Goal: Task Accomplishment & Management: Manage account settings

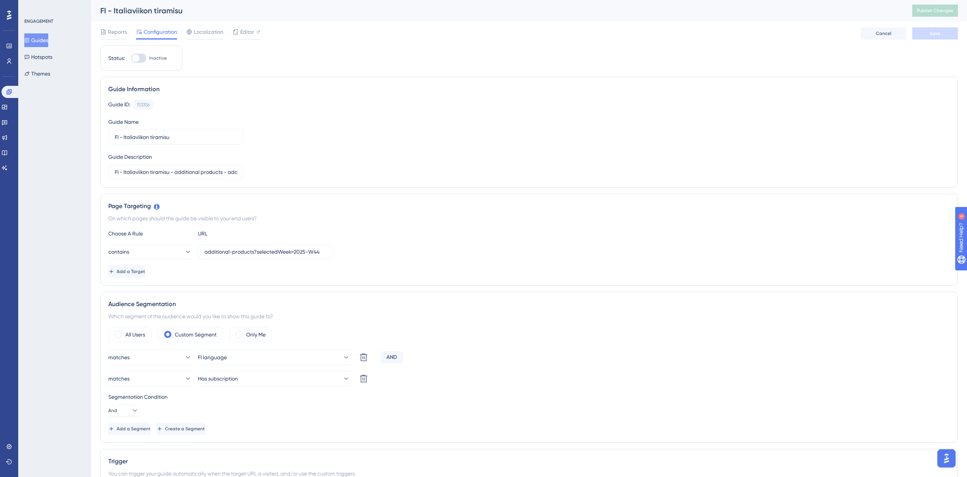
click at [296, 103] on div "Guide ID: 153356 Copy" at bounding box center [529, 105] width 842 height 10
click at [139, 60] on div at bounding box center [138, 58] width 15 height 9
click at [131, 59] on input "Inactive" at bounding box center [131, 58] width 0 height 0
checkbox input "true"
click at [944, 35] on button "Save" at bounding box center [935, 33] width 46 height 12
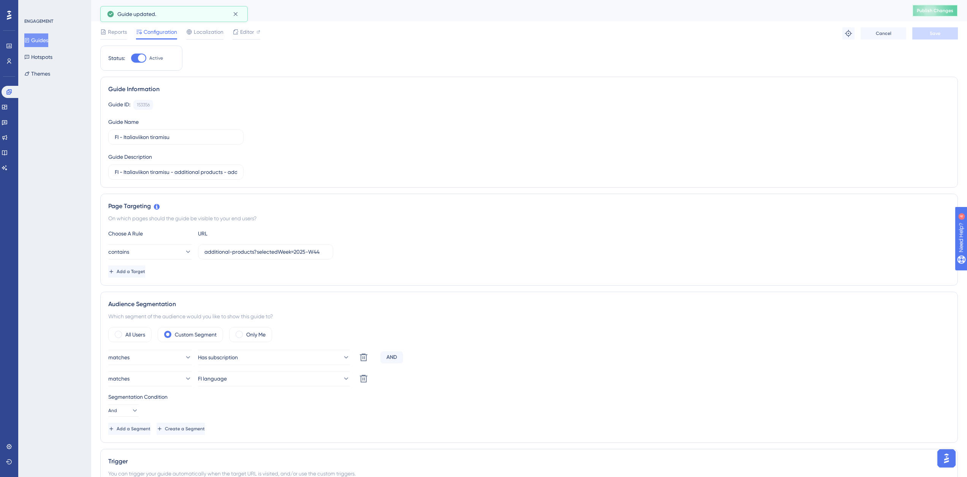
click at [951, 13] on span "Publish Changes" at bounding box center [935, 11] width 36 height 6
click at [175, 259] on button "contains" at bounding box center [150, 251] width 84 height 15
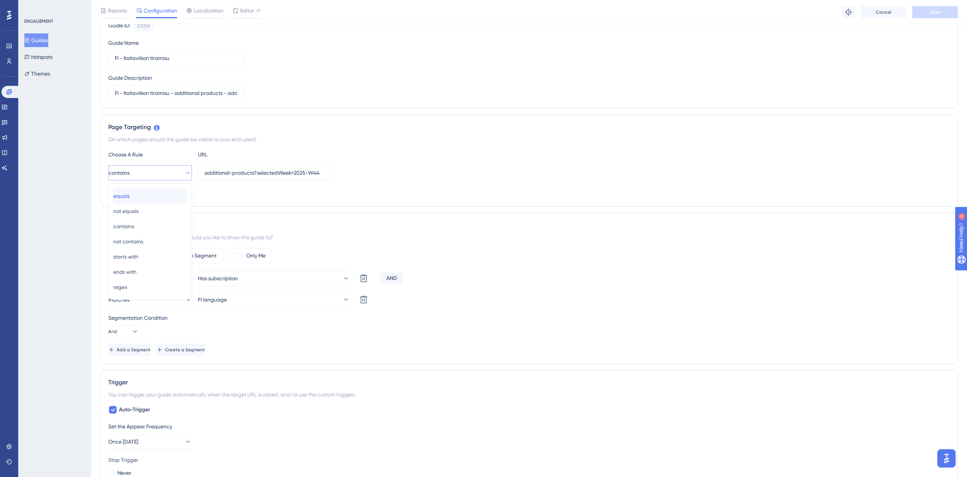
click at [154, 200] on div "equals equals" at bounding box center [150, 195] width 74 height 15
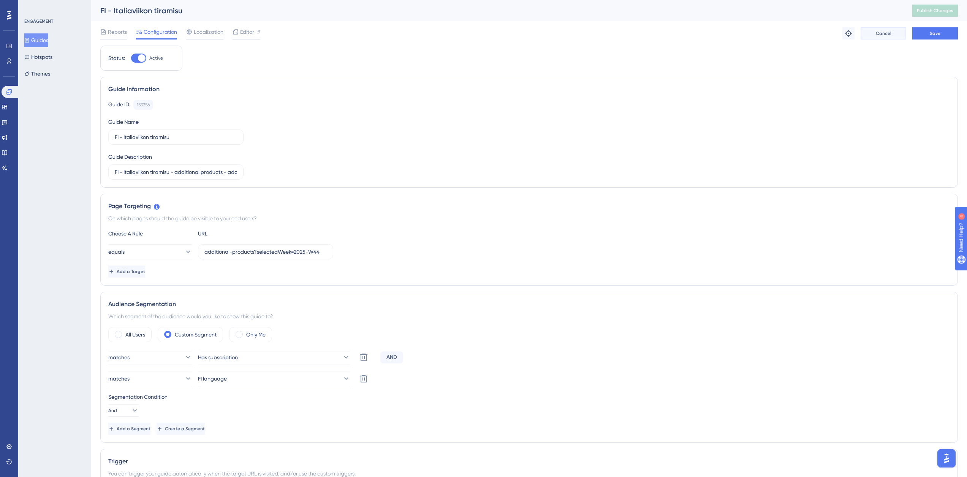
click at [880, 30] on button "Cancel" at bounding box center [884, 33] width 46 height 12
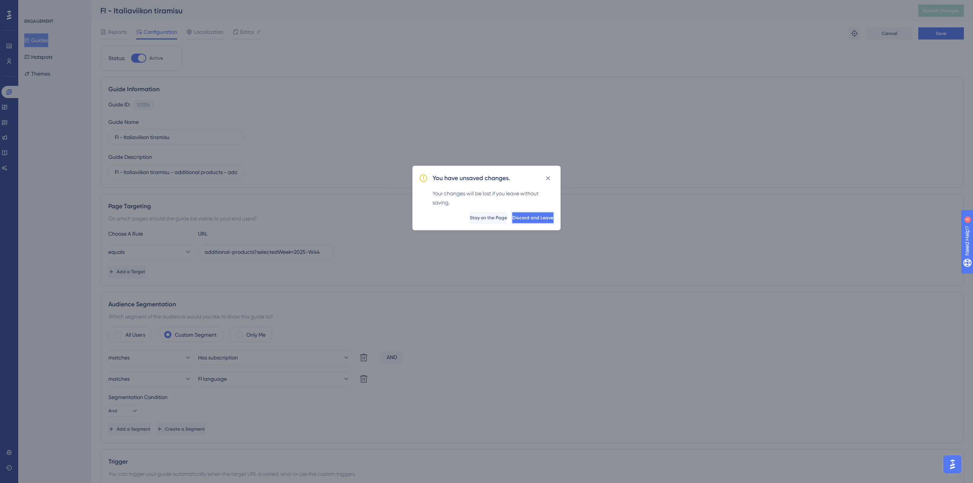
click at [523, 221] on button "Discard and Leave" at bounding box center [532, 218] width 43 height 12
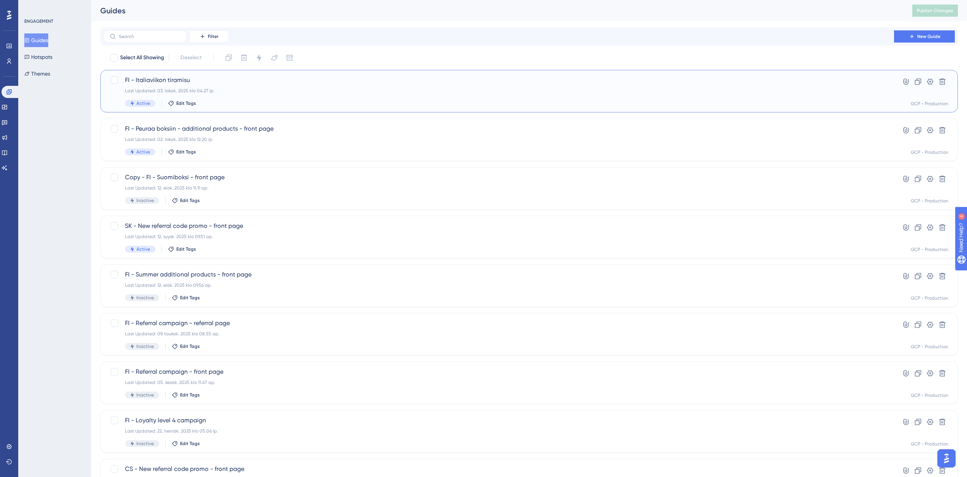
click at [233, 85] on div "FI - Italiaviikon tiramisu Last Updated: 03. lokak. 2025 klo 04.27 ip. Active E…" at bounding box center [498, 91] width 747 height 31
